Goal: Transaction & Acquisition: Purchase product/service

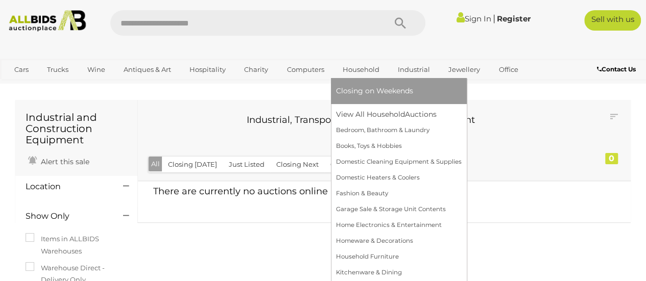
click at [356, 72] on link "Household" at bounding box center [361, 69] width 50 height 17
click at [396, 110] on link "View All Household Auctions" at bounding box center [399, 115] width 126 height 16
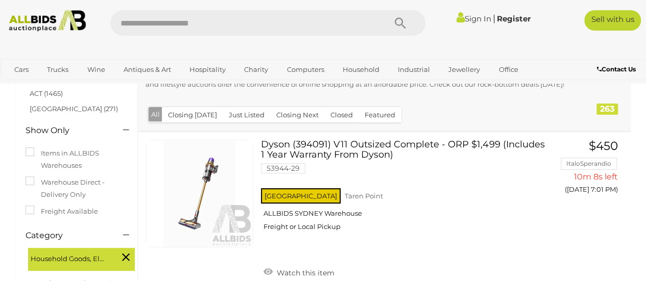
scroll to position [122, 0]
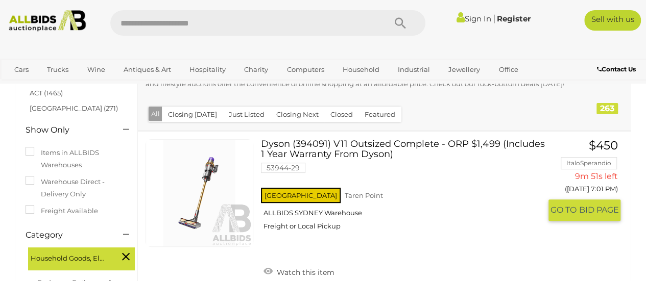
click at [592, 210] on span "BID PAGE" at bounding box center [599, 210] width 40 height 11
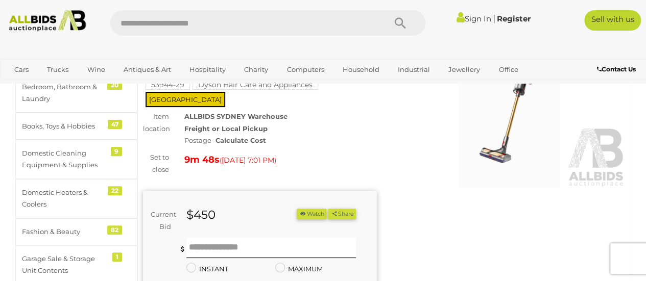
scroll to position [101, 0]
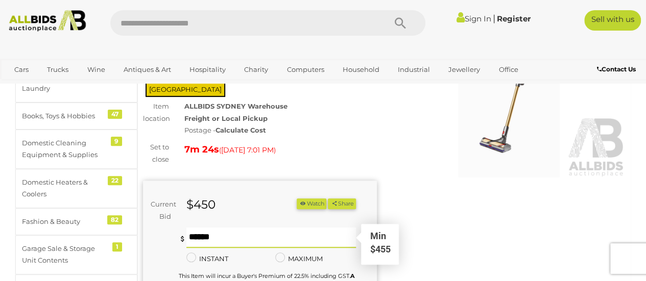
click at [224, 232] on input "text" at bounding box center [271, 238] width 170 height 20
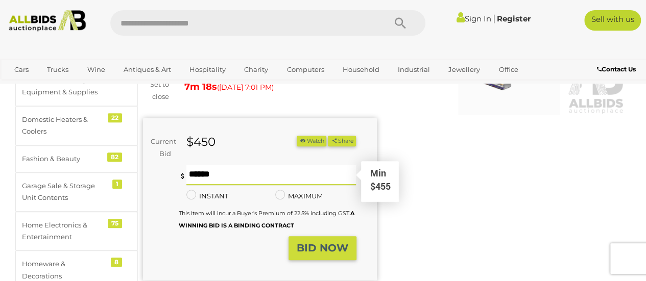
scroll to position [167, 0]
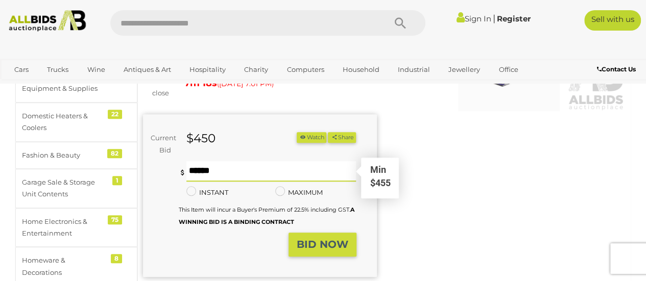
type input "***"
click at [335, 239] on strong "BID NOW" at bounding box center [323, 244] width 52 height 12
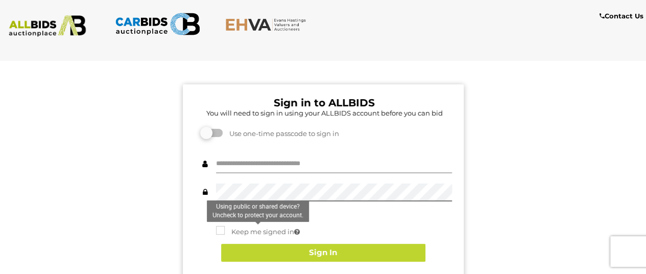
type input "*********"
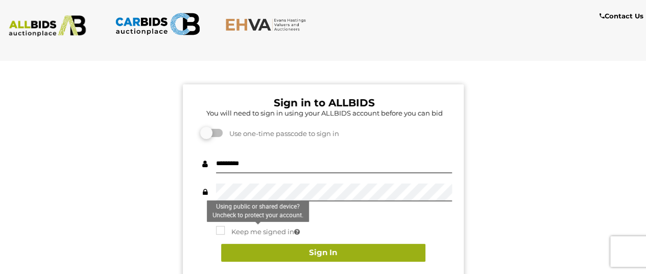
click at [344, 250] on button "Sign In" at bounding box center [323, 253] width 204 height 18
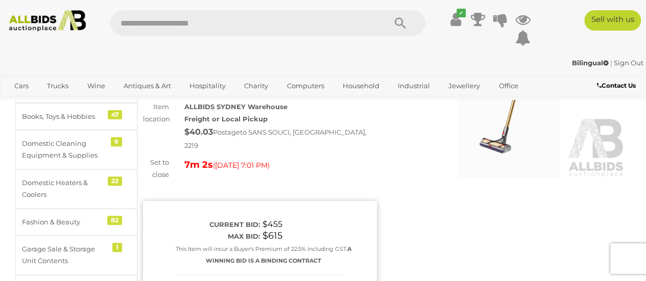
scroll to position [100, 0]
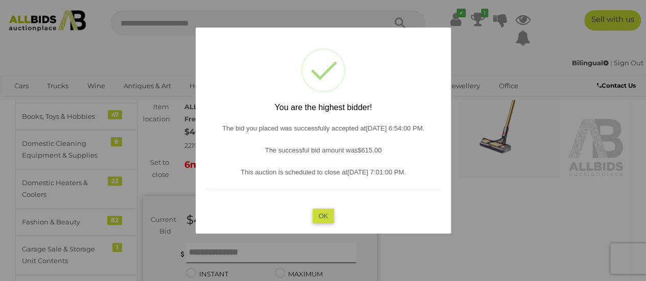
click at [322, 215] on button "OK" at bounding box center [323, 215] width 22 height 15
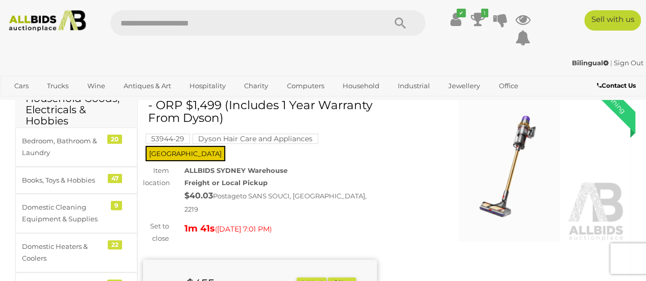
scroll to position [36, 0]
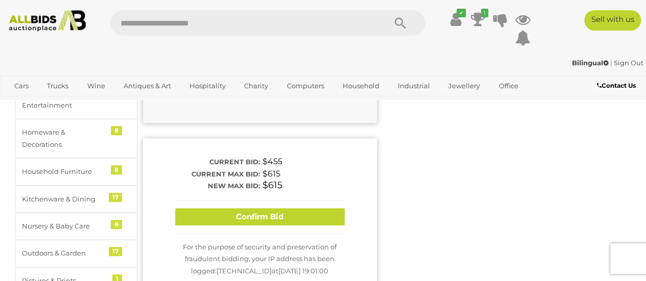
scroll to position [295, 0]
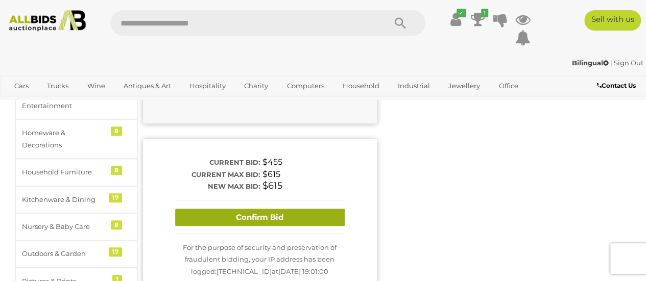
click at [296, 209] on button "Confirm Bid" at bounding box center [259, 218] width 169 height 18
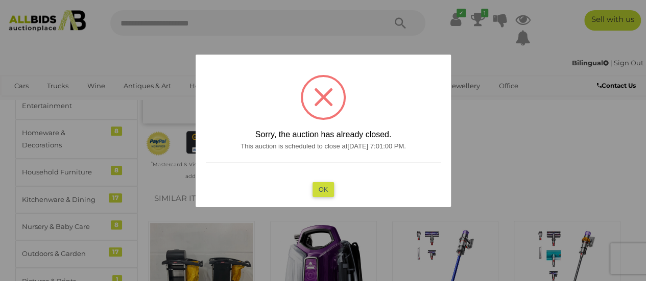
click at [325, 190] on button "OK" at bounding box center [323, 189] width 22 height 15
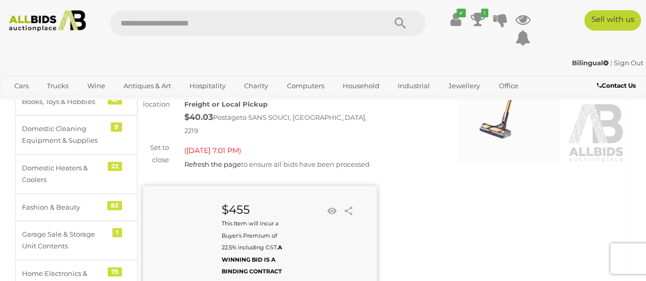
scroll to position [117, 0]
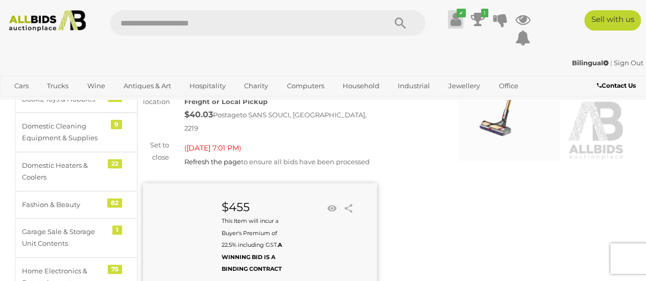
click at [454, 18] on icon at bounding box center [455, 19] width 11 height 18
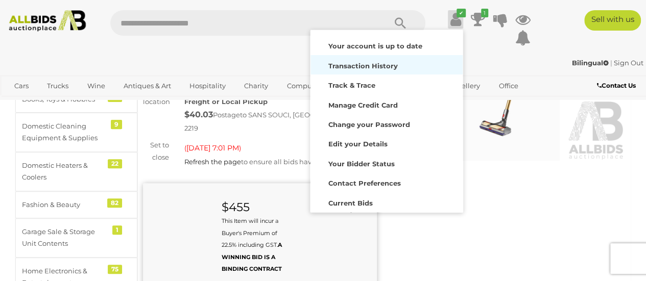
click at [388, 62] on strong "Transaction History" at bounding box center [362, 66] width 69 height 8
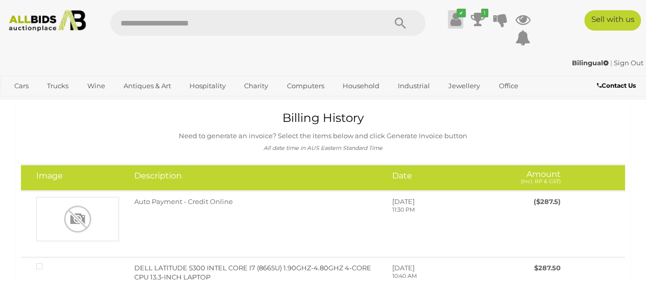
click at [452, 20] on icon at bounding box center [455, 19] width 11 height 18
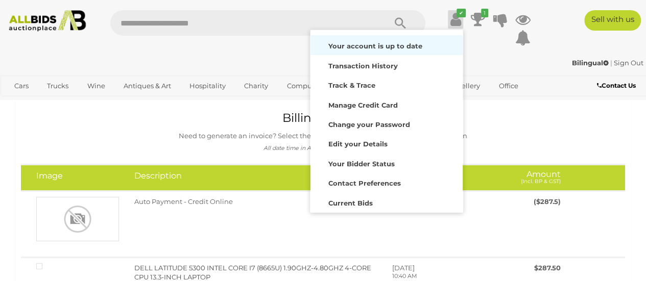
click at [411, 47] on strong "Your account is up to date" at bounding box center [375, 46] width 94 height 8
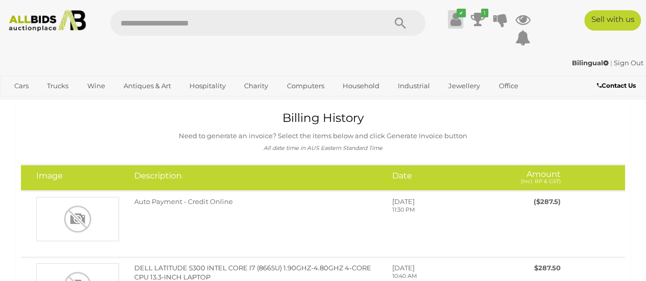
click at [452, 20] on icon at bounding box center [455, 19] width 11 height 18
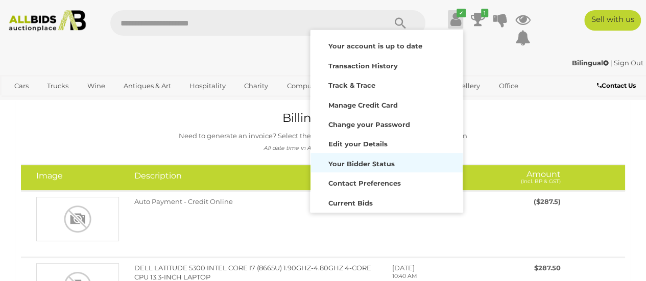
click at [388, 165] on strong "Your Bidder Status" at bounding box center [361, 164] width 66 height 8
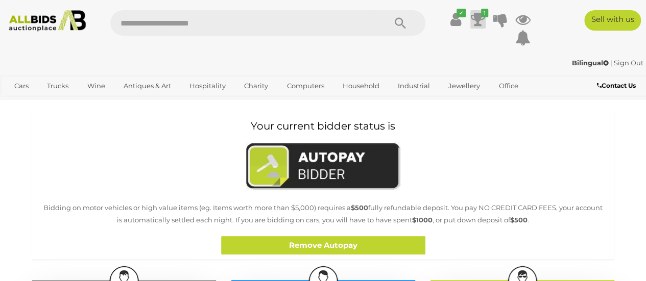
click at [478, 18] on icon at bounding box center [478, 19] width 14 height 18
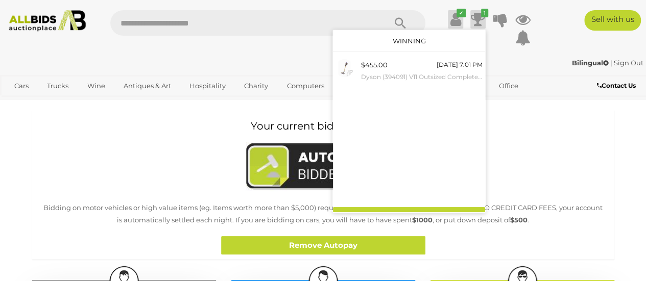
click at [451, 19] on icon at bounding box center [455, 19] width 11 height 18
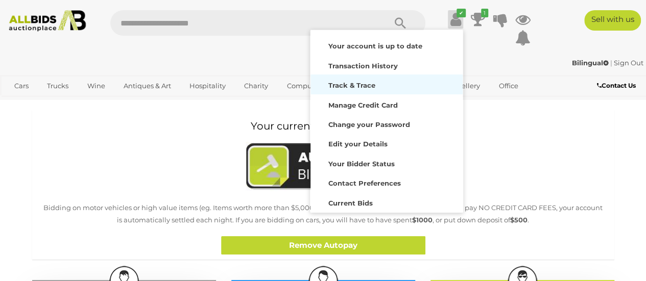
click at [362, 82] on strong "Track & Trace" at bounding box center [351, 85] width 47 height 8
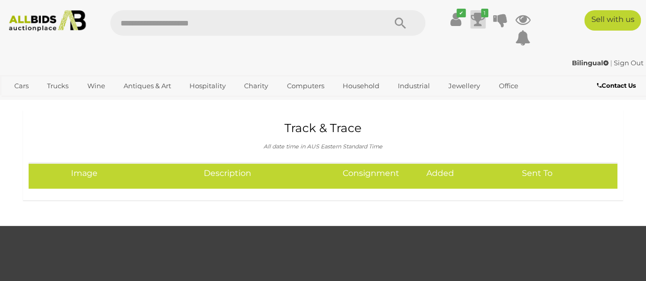
click at [479, 21] on icon at bounding box center [478, 19] width 14 height 18
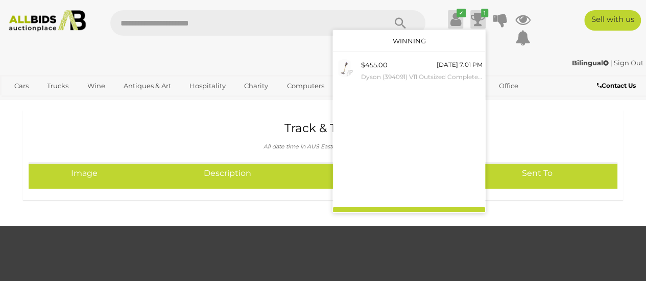
click at [451, 21] on icon at bounding box center [455, 19] width 11 height 18
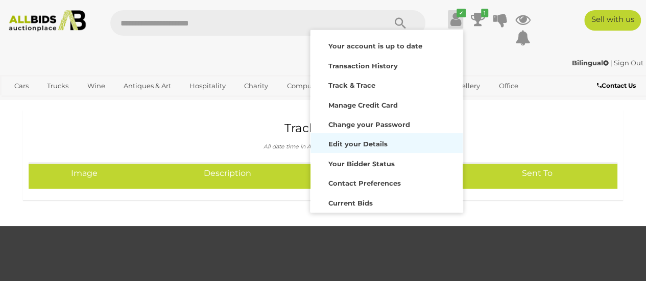
click at [372, 142] on strong "Edit your Details" at bounding box center [357, 144] width 59 height 8
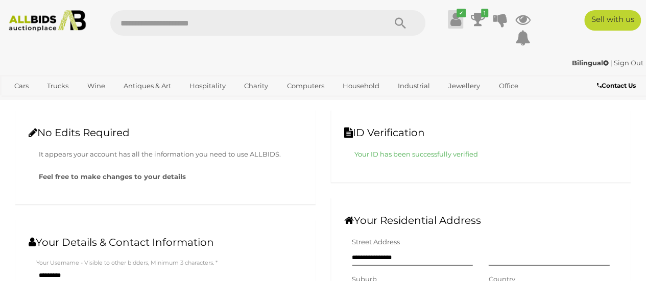
click at [455, 19] on icon at bounding box center [455, 19] width 11 height 18
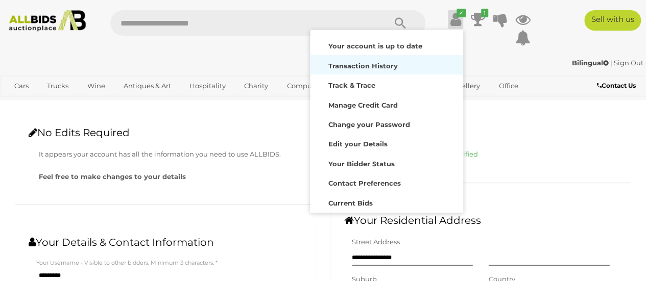
click at [383, 69] on strong "Transaction History" at bounding box center [362, 66] width 69 height 8
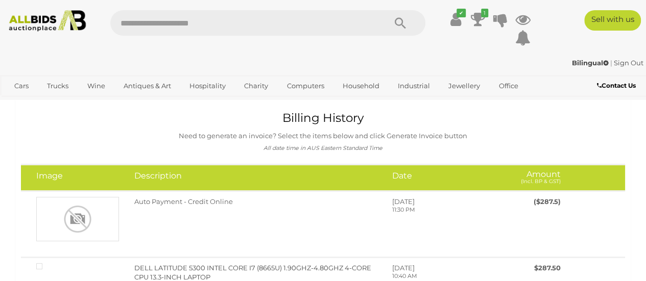
click at [625, 62] on link "Sign Out" at bounding box center [629, 63] width 30 height 8
